Goal: Complete application form

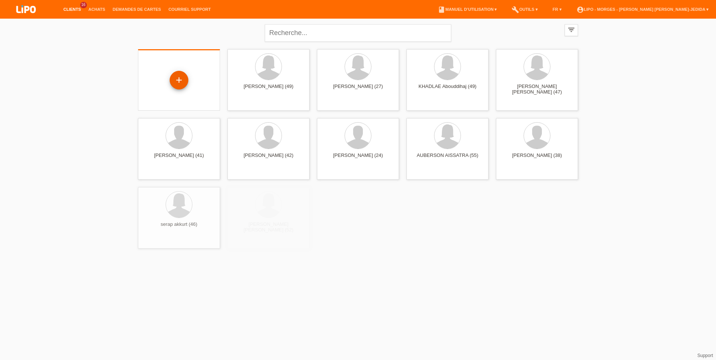
click at [175, 80] on div "+" at bounding box center [179, 80] width 19 height 19
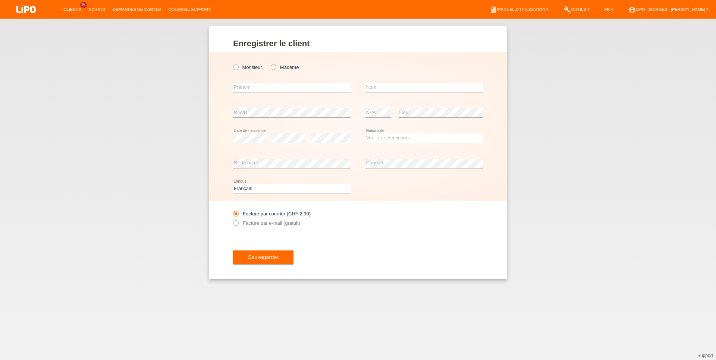
click at [270, 63] on icon at bounding box center [270, 63] width 0 height 0
click at [274, 67] on input "Madame" at bounding box center [273, 67] width 5 height 5
radio input "true"
click at [257, 88] on input "text" at bounding box center [291, 87] width 117 height 9
type input "sana"
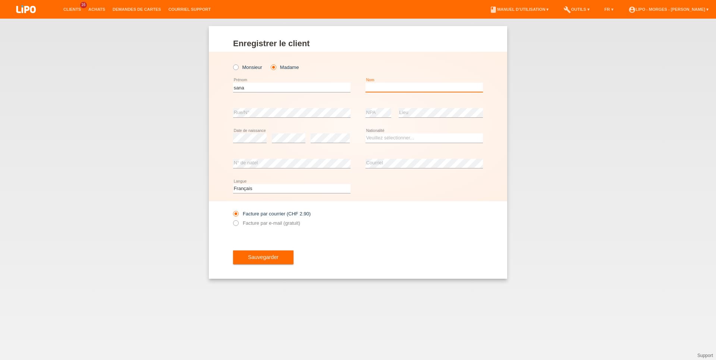
click at [397, 89] on input "text" at bounding box center [423, 87] width 117 height 9
type input "el aantri"
click at [302, 99] on div "sana error Prénom" at bounding box center [291, 87] width 117 height 25
click at [296, 108] on div "error Rue/N°" at bounding box center [291, 112] width 117 height 25
click at [365, 133] on select "Veuillez sélectionner... Suisse Allemagne Autriche Liechtenstein ------------ A…" at bounding box center [423, 137] width 117 height 9
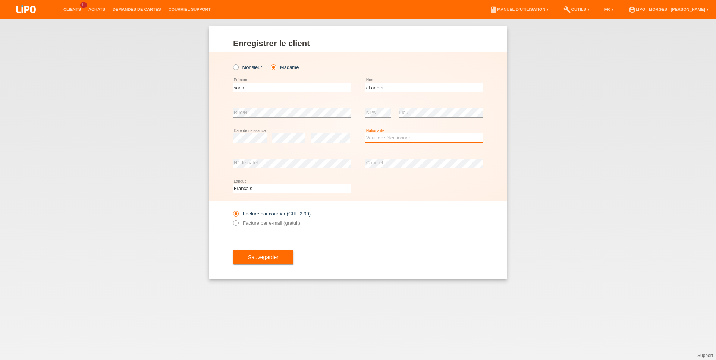
select select "MA"
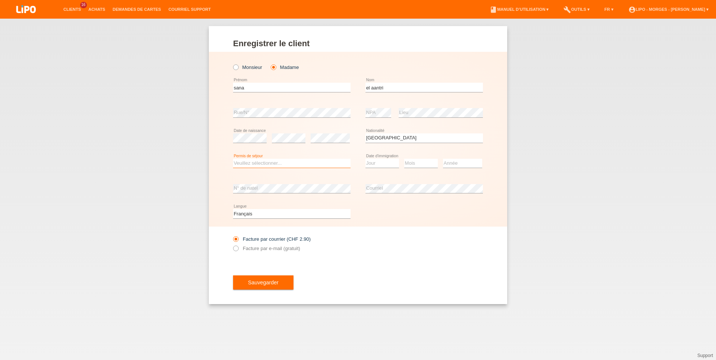
click at [233, 159] on select "Veuillez sélectionner... C B B - Statut de réfugié Autre" at bounding box center [291, 163] width 117 height 9
select select "B"
click at [0, 0] on option "B" at bounding box center [0, 0] width 0 height 0
select select "12"
click at [404, 159] on select "Mois 01 02 03 04 05 06 07 08 09 10 11" at bounding box center [421, 163] width 34 height 9
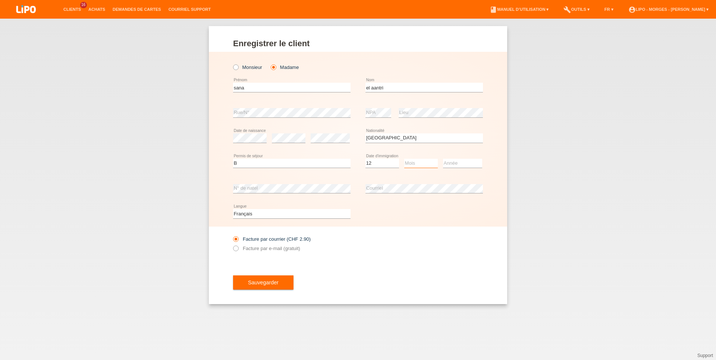
select select "02"
select select "2004"
click at [275, 249] on label "Facture par e-mail (gratuit)" at bounding box center [266, 249] width 67 height 6
click at [238, 249] on input "Facture par e-mail (gratuit)" at bounding box center [235, 250] width 5 height 9
radio input "true"
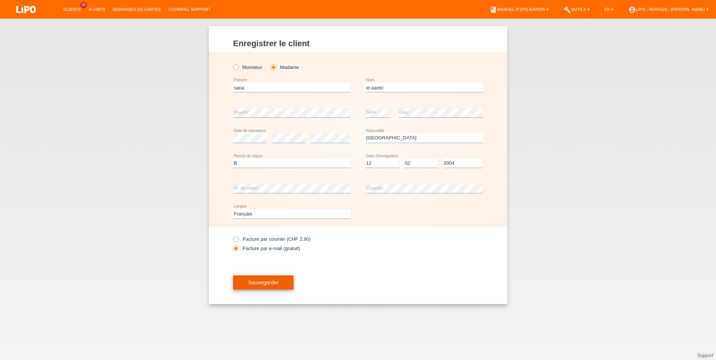
click at [256, 286] on span "Sauvegarder" at bounding box center [263, 283] width 31 height 6
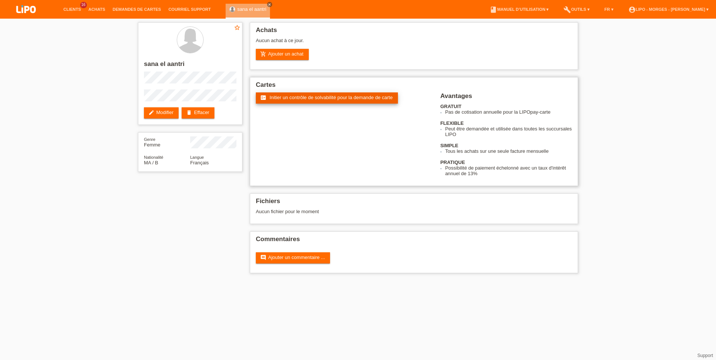
click at [318, 97] on span "Initier un contrôle de solvabilité pour la demande de carte" at bounding box center [331, 98] width 123 height 6
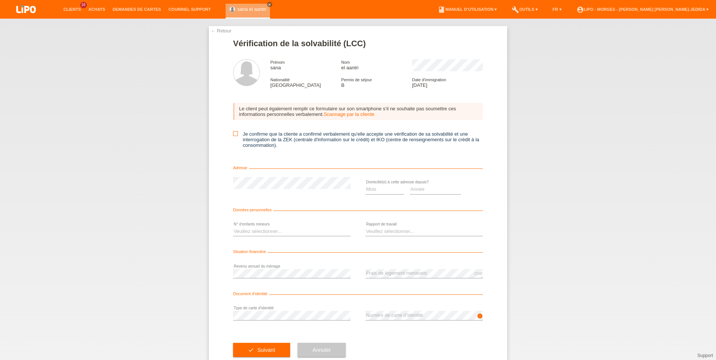
click at [233, 135] on icon at bounding box center [235, 133] width 5 height 5
click at [233, 135] on input "Je confirme que la cliente a confirmé verbalement qu'elle accepte une vérificat…" at bounding box center [235, 133] width 5 height 5
checkbox input "true"
click at [365, 185] on select "Mois 01 02 03 04 05 06 07 08 09 10" at bounding box center [384, 189] width 39 height 9
select select "04"
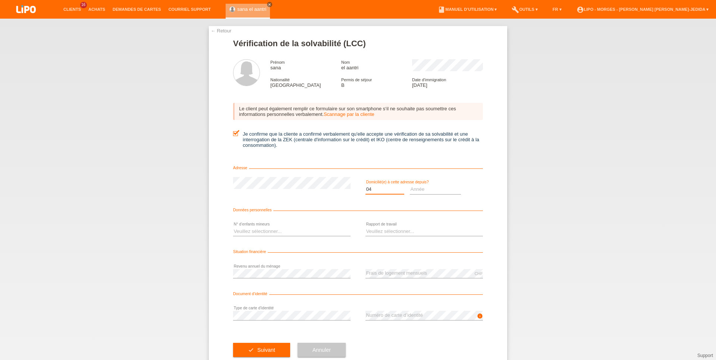
click at [0, 0] on option "04" at bounding box center [0, 0] width 0 height 0
click at [410, 185] on select "Année 2025 2024 2023 2022 2021 2020 2019 2018 2017 2016 2015 2014 2013 2012 201…" at bounding box center [435, 189] width 51 height 9
select select "2007"
click at [365, 185] on select "Mois 01 02 03 04 05 06 07 08 09 10" at bounding box center [384, 189] width 39 height 9
select select "10"
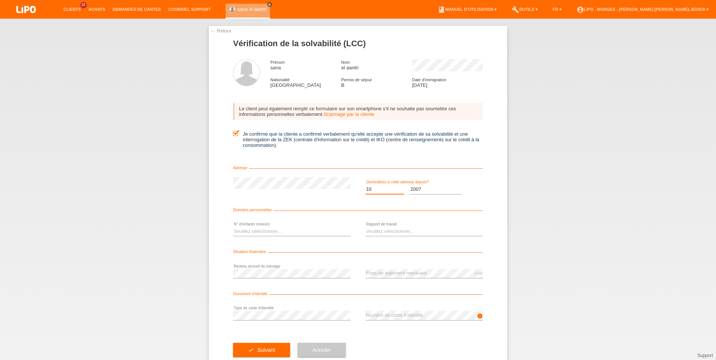
click at [0, 0] on option "10" at bounding box center [0, 0] width 0 height 0
click at [233, 227] on select "Veuillez sélectionner... 0 1 2 3 4 5 6 7 8 9" at bounding box center [291, 231] width 117 height 9
select select "0"
click at [0, 0] on option "0" at bounding box center [0, 0] width 0 height 0
click at [365, 227] on select "Veuillez sélectionner... A durée indéterminée A durée déterminée Apprenti/étudi…" at bounding box center [423, 231] width 117 height 9
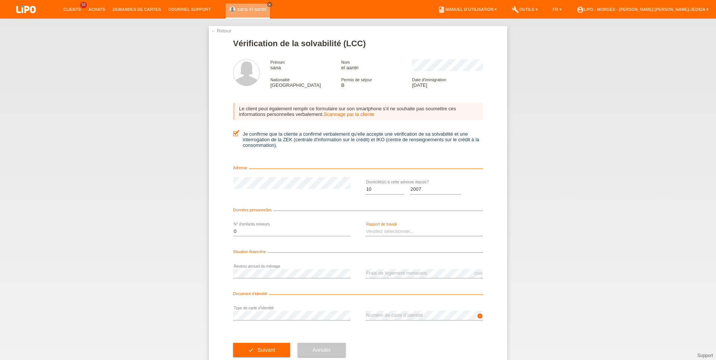
select select "UNEMPLOYED"
click at [0, 0] on option "Sans activité lucrative" at bounding box center [0, 0] width 0 height 0
click at [268, 352] on span "Suivant" at bounding box center [266, 350] width 18 height 6
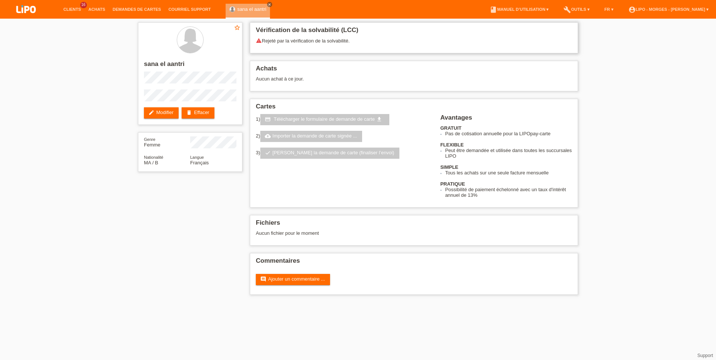
click at [258, 40] on icon "warning" at bounding box center [259, 41] width 6 height 6
click at [314, 46] on div "warning Rejeté par la vérification de la solvabilité." at bounding box center [414, 44] width 316 height 12
click at [70, 9] on link "Clients" at bounding box center [72, 9] width 25 height 4
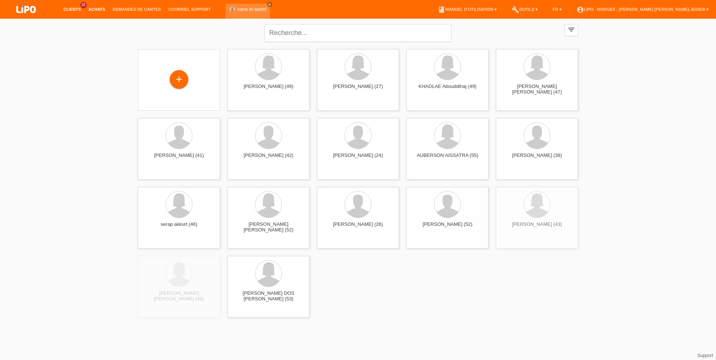
click at [101, 8] on link "Achats" at bounding box center [97, 9] width 24 height 4
